Goal: Find specific page/section: Find specific page/section

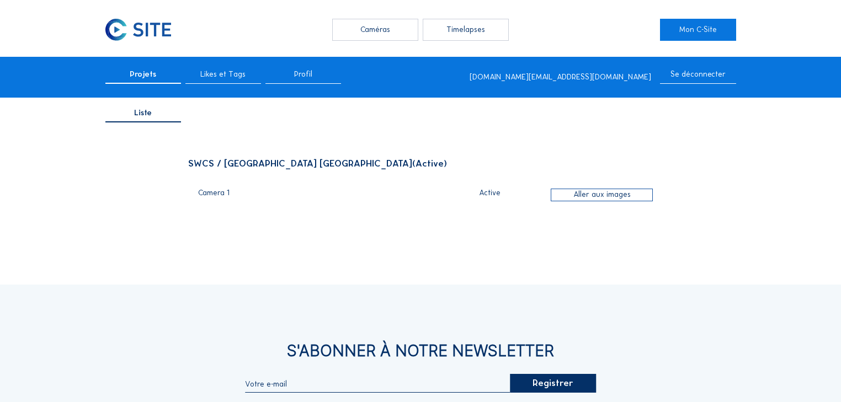
click at [382, 35] on div "Caméras" at bounding box center [374, 30] width 85 height 22
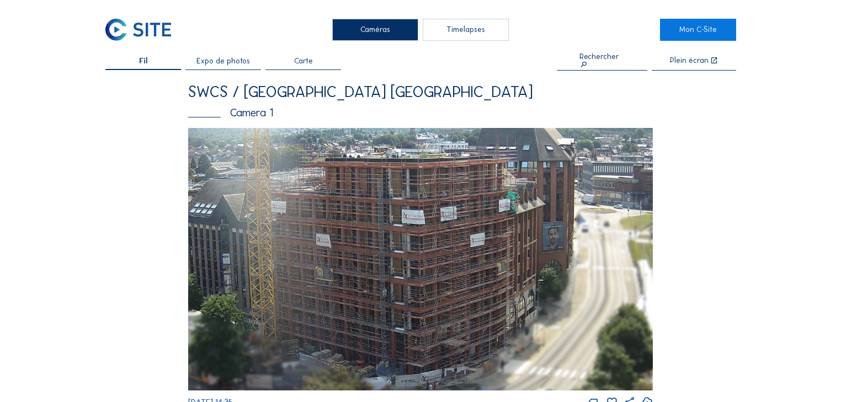
click at [402, 239] on img at bounding box center [420, 259] width 465 height 263
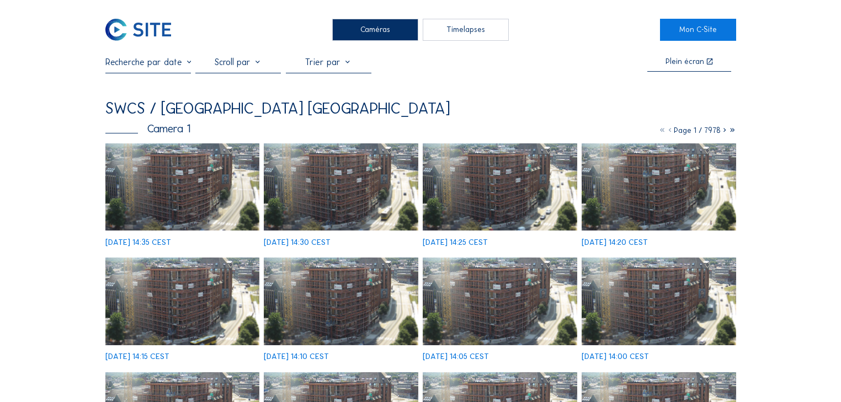
click at [176, 181] on img at bounding box center [182, 186] width 154 height 87
